Goal: Find specific page/section: Find specific page/section

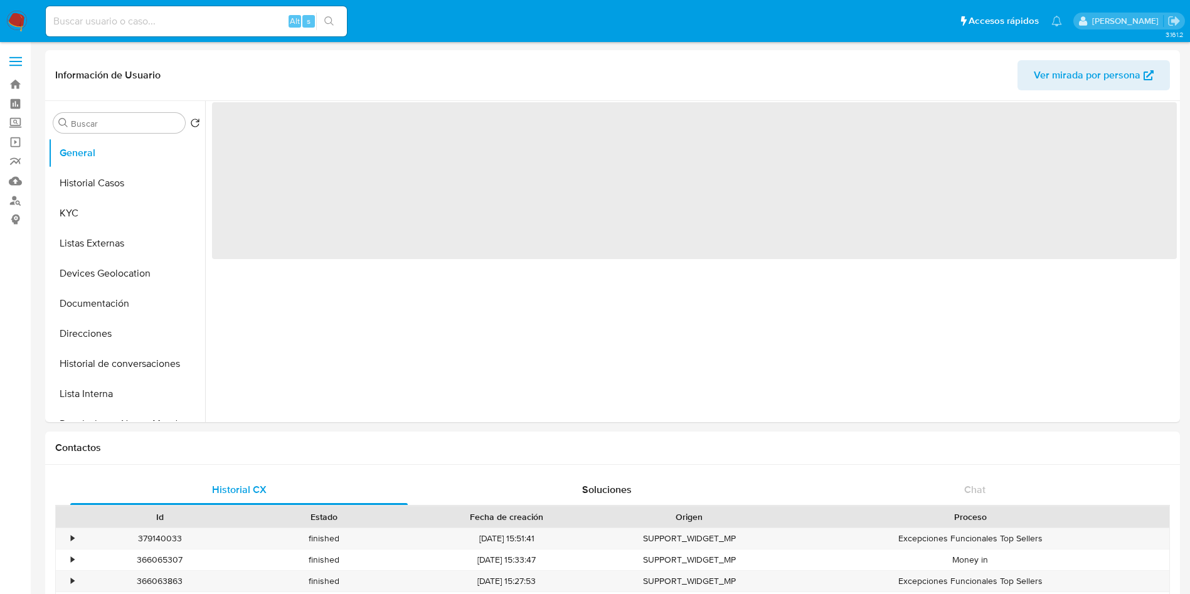
click at [184, 33] on div "Alt s" at bounding box center [196, 21] width 301 height 30
select select "10"
click at [198, 25] on input at bounding box center [196, 21] width 301 height 16
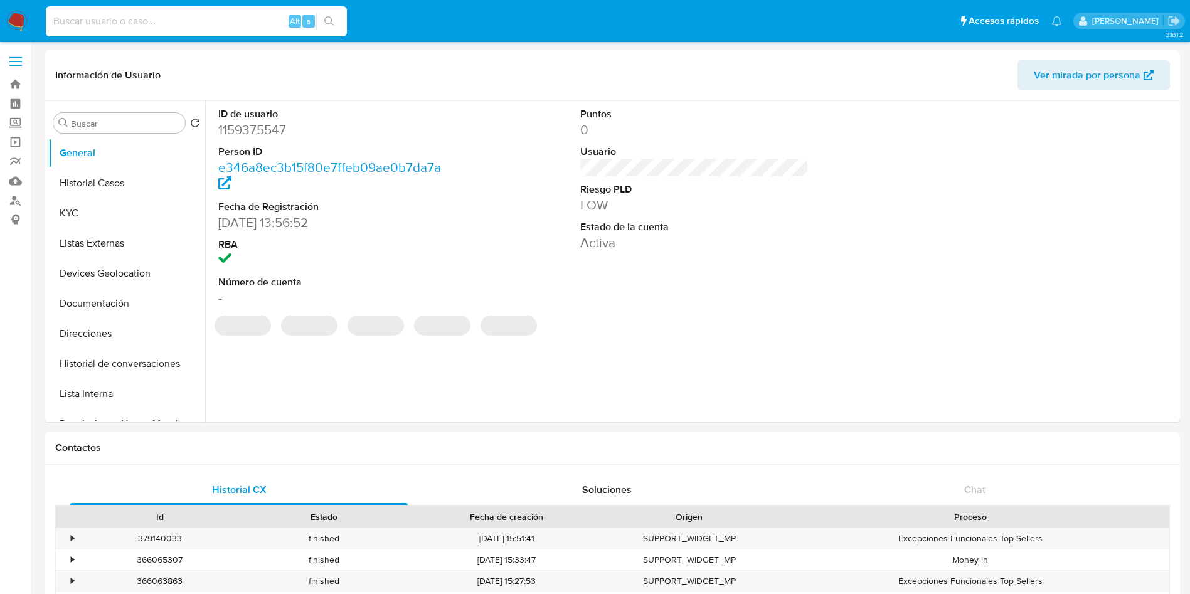
paste input "1733512017"
type input "1733512017"
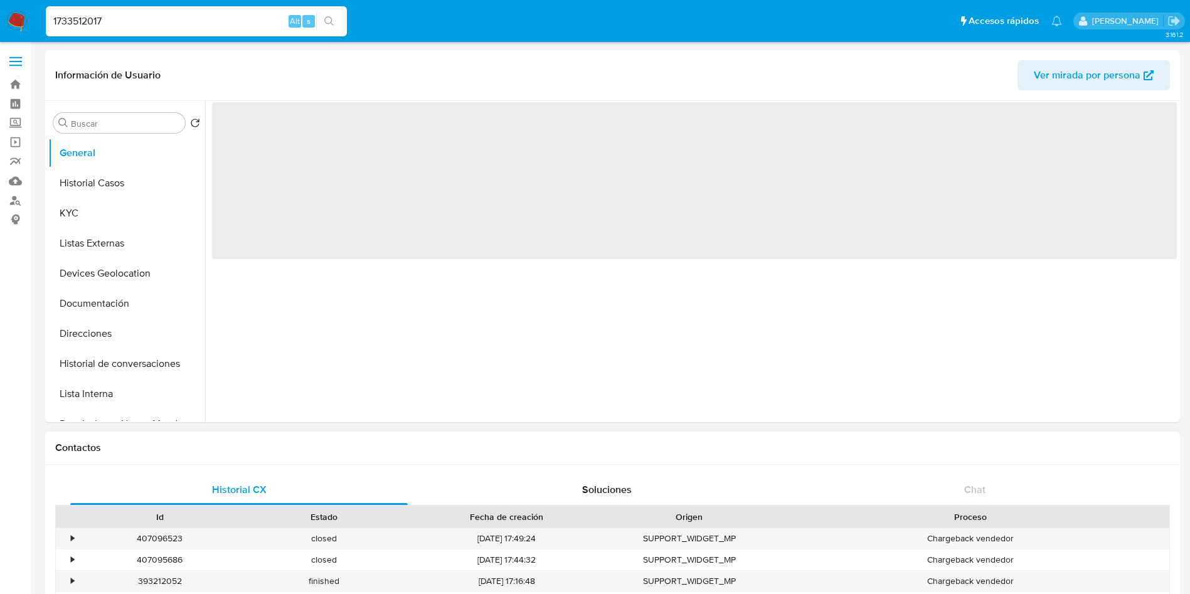
select select "10"
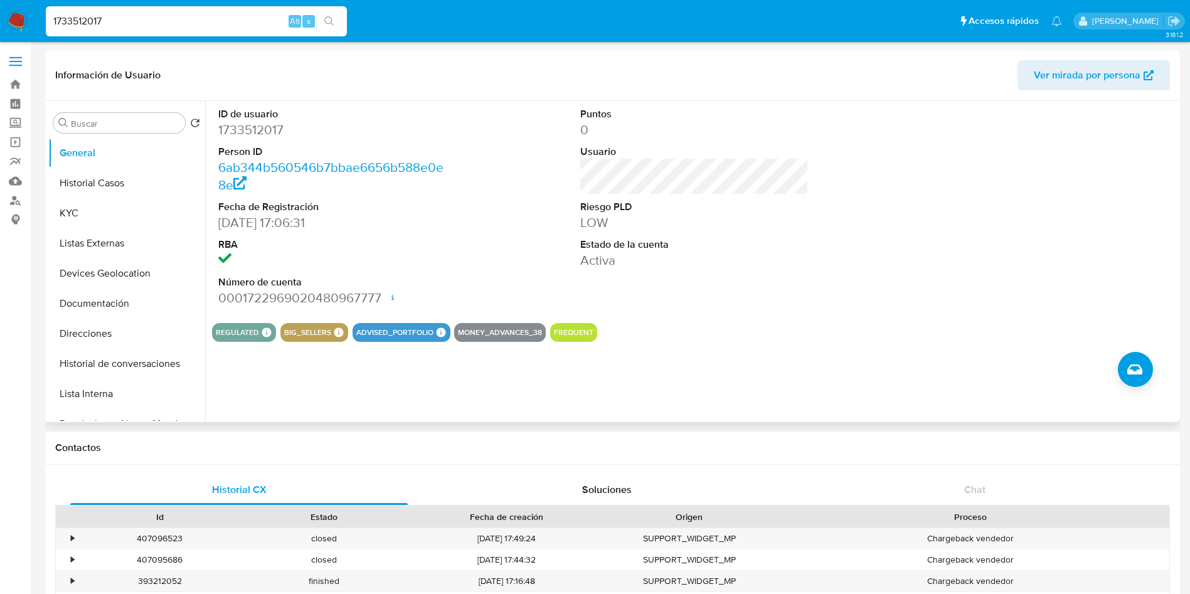
click at [818, 167] on div "ID de usuario 1733512017 Person ID 6ab344b560546b7bbae6656b588e0e8e Fecha de Re…" at bounding box center [694, 207] width 965 height 212
click at [199, 33] on div "1733512017 Alt s" at bounding box center [196, 21] width 301 height 30
drag, startPoint x: 215, startPoint y: 24, endPoint x: 0, endPoint y: -19, distance: 218.7
paste input "15937554"
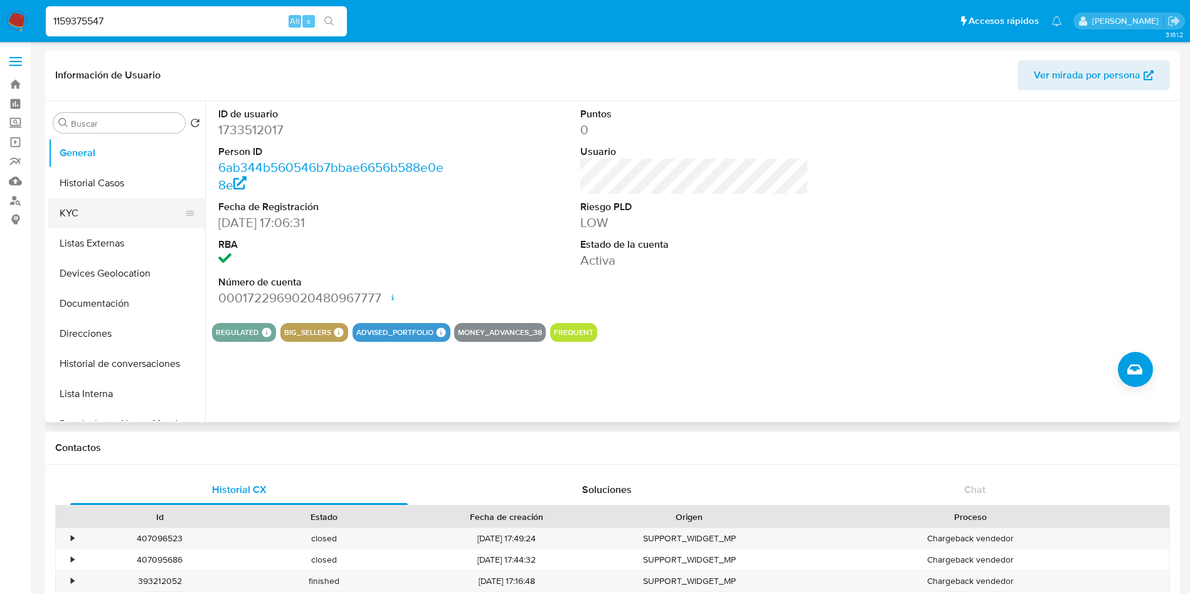
type input "1159375547"
click at [98, 223] on button "KYC" at bounding box center [121, 213] width 147 height 30
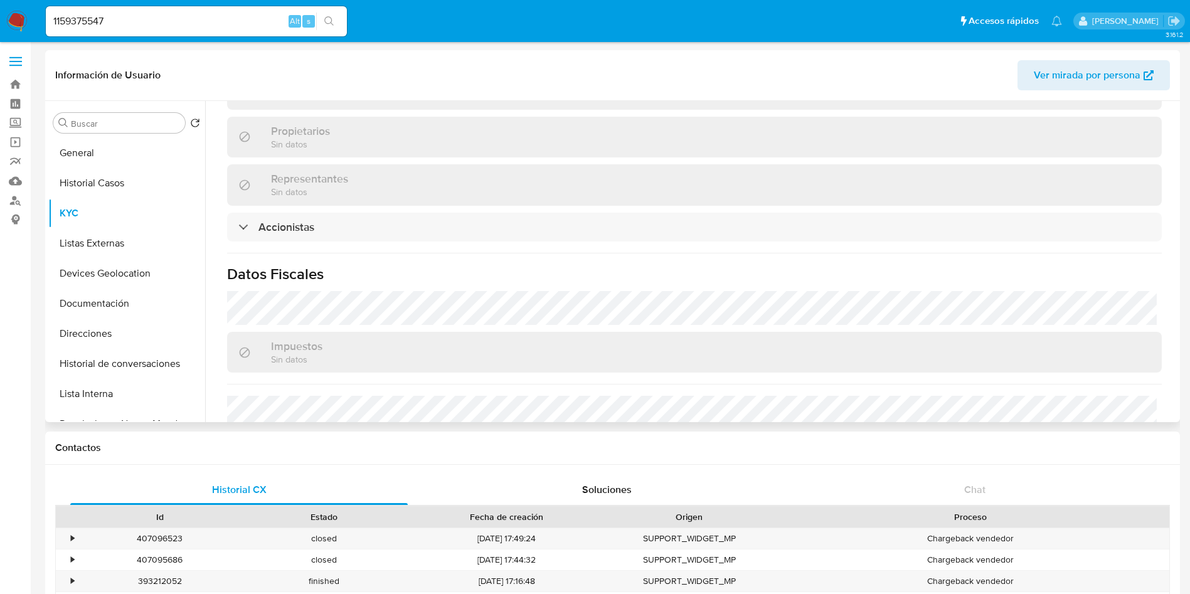
scroll to position [923, 0]
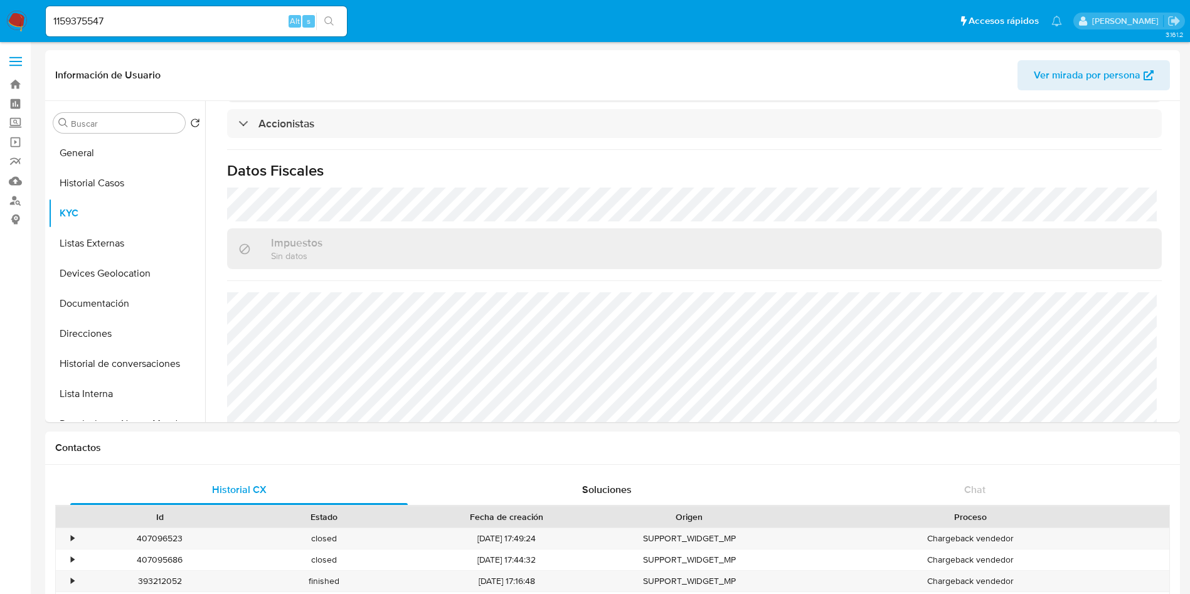
click at [137, 24] on input "1159375547" at bounding box center [196, 21] width 301 height 16
drag, startPoint x: 158, startPoint y: 26, endPoint x: 0, endPoint y: -24, distance: 165.7
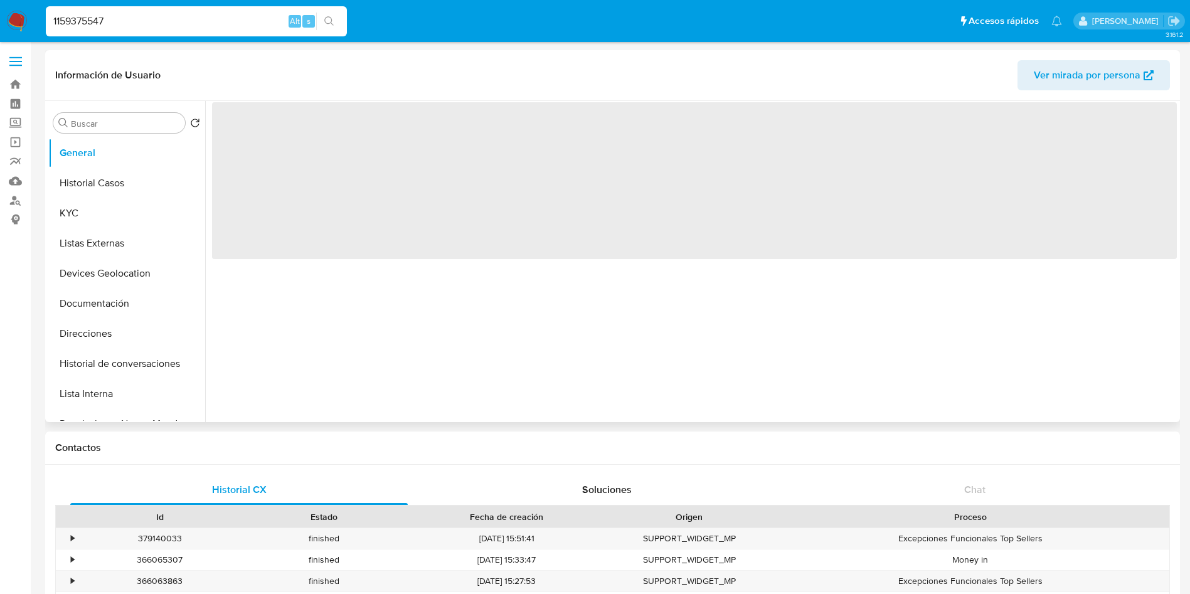
select select "10"
